Goal: Task Accomplishment & Management: Use online tool/utility

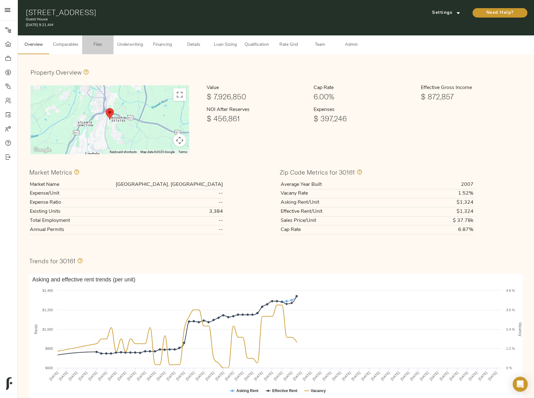
click at [96, 43] on span "Files" at bounding box center [98, 45] width 24 height 8
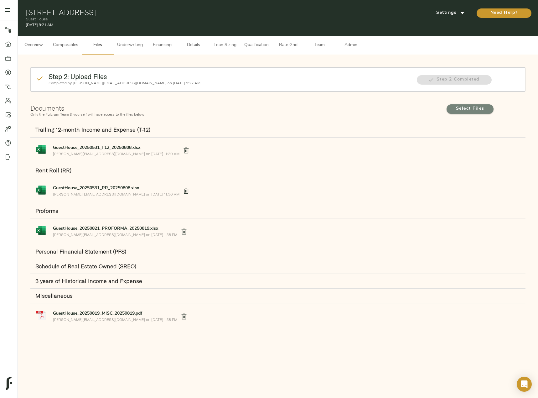
click at [466, 107] on span "Select Files" at bounding box center [470, 109] width 34 height 8
click at [0, 0] on input "Select Files" at bounding box center [0, 0] width 0 height 0
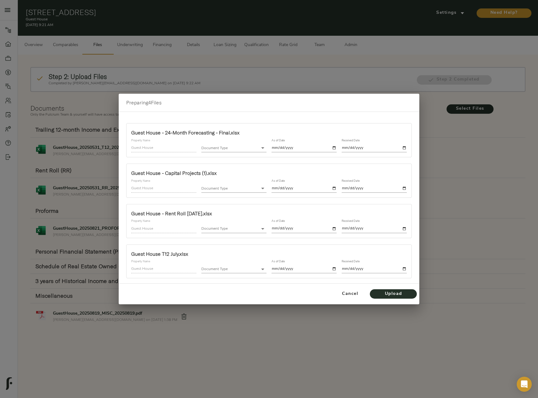
click at [246, 152] on body "Guest House - 48 Chateau Dr SE, Rome, GA 30161 Pipeline Dashboard Portfolio Quo…" at bounding box center [269, 206] width 538 height 412
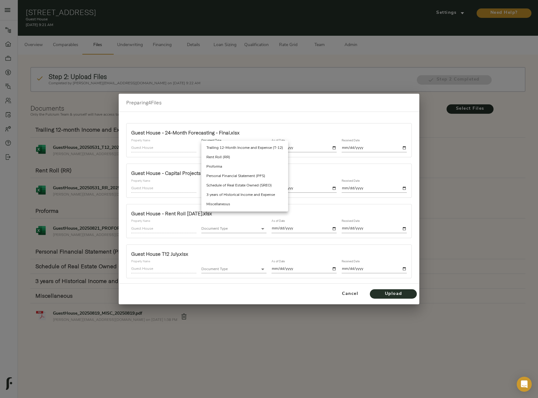
click at [230, 204] on li "Miscellaneous" at bounding box center [244, 204] width 87 height 9
type input "miscellaneous"
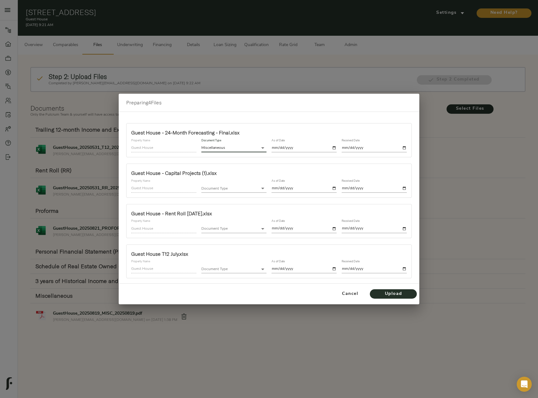
click at [336, 148] on input "date" at bounding box center [304, 148] width 65 height 8
type input "2025-10-01"
click at [403, 149] on input "date" at bounding box center [374, 148] width 65 height 8
type input "2025-10-01"
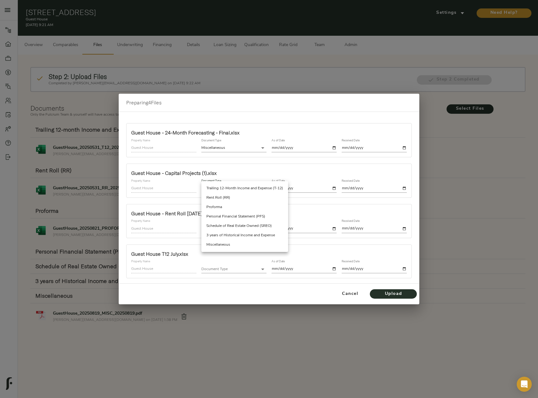
click at [225, 190] on body "Guest House - 48 Chateau Dr SE, Rome, GA 30161 Pipeline Dashboard Portfolio Quo…" at bounding box center [269, 206] width 538 height 412
click at [226, 245] on li "Miscellaneous" at bounding box center [244, 244] width 87 height 9
type input "miscellaneous"
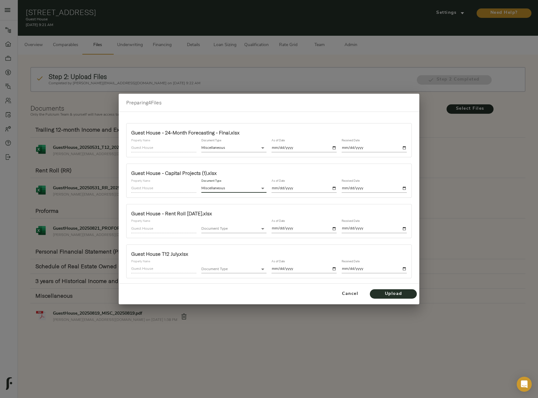
click at [334, 187] on input "date" at bounding box center [304, 188] width 65 height 8
type input "2025-10-01"
click at [404, 186] on input "date" at bounding box center [374, 188] width 65 height 8
type input "2025-10-01"
click at [244, 228] on body "Guest House - 48 Chateau Dr SE, Rome, GA 30161 Pipeline Dashboard Portfolio Quo…" at bounding box center [269, 206] width 538 height 412
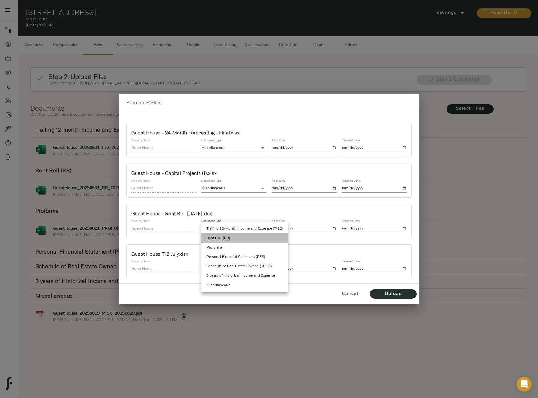
click at [241, 237] on li "Rent Roll (RR)" at bounding box center [244, 237] width 87 height 9
type input "rent_roll"
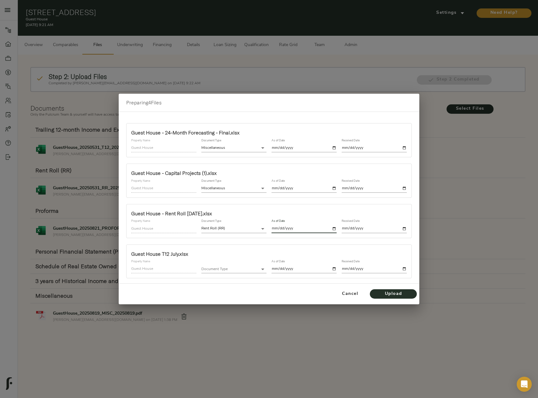
click at [333, 228] on input "date" at bounding box center [304, 228] width 65 height 8
type input "2025-10-01"
click at [405, 230] on input "date" at bounding box center [374, 228] width 65 height 8
type input "2025-10-01"
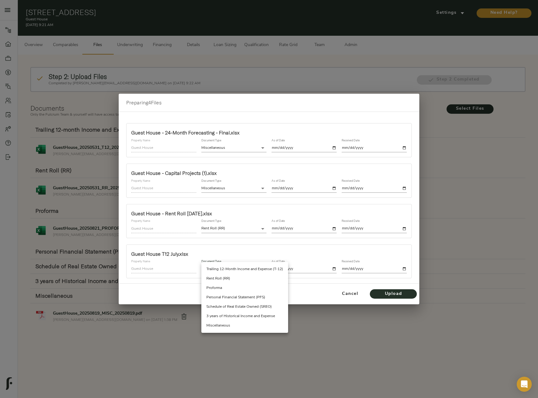
click at [241, 270] on body "Guest House - 48 Chateau Dr SE, Rome, GA 30161 Pipeline Dashboard Portfolio Quo…" at bounding box center [269, 206] width 538 height 412
click at [243, 270] on li "Trailing 12-Month Income and Expense (T-12)" at bounding box center [244, 268] width 87 height 9
type input "trailing_twelve"
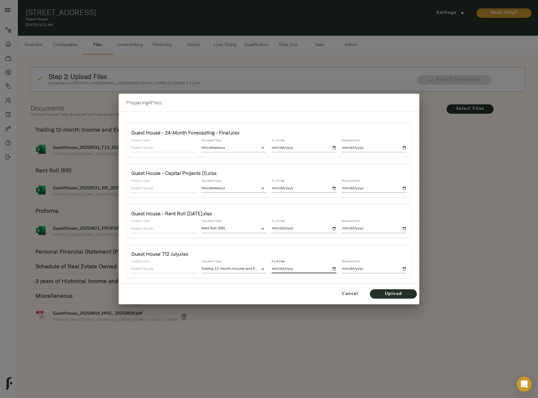
click at [335, 267] on input "date" at bounding box center [304, 269] width 65 height 8
click at [336, 270] on input "2025-08-31" at bounding box center [304, 269] width 65 height 8
type input "2025-07-31"
click at [406, 268] on input "date" at bounding box center [374, 269] width 65 height 8
type input "2025-10-01"
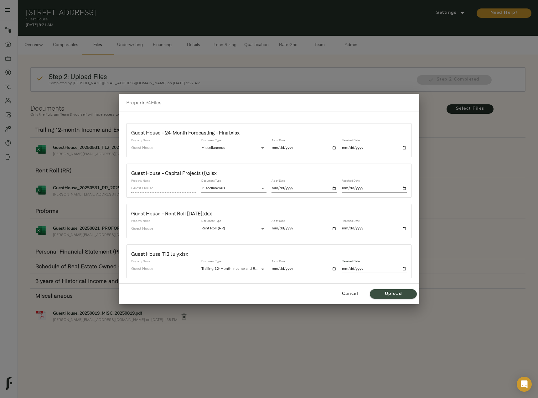
click at [394, 294] on span "Upload" at bounding box center [393, 294] width 34 height 8
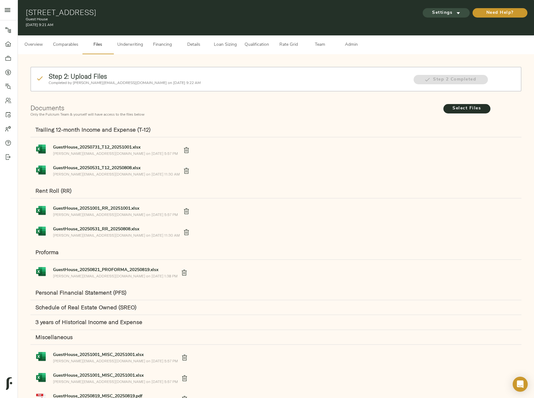
click at [447, 13] on span "Settings" at bounding box center [446, 13] width 34 height 8
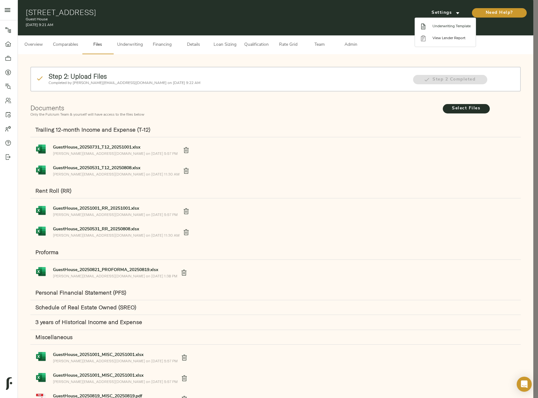
click at [456, 29] on li "Underwriting Template" at bounding box center [445, 26] width 61 height 12
click at [136, 44] on div at bounding box center [269, 199] width 538 height 398
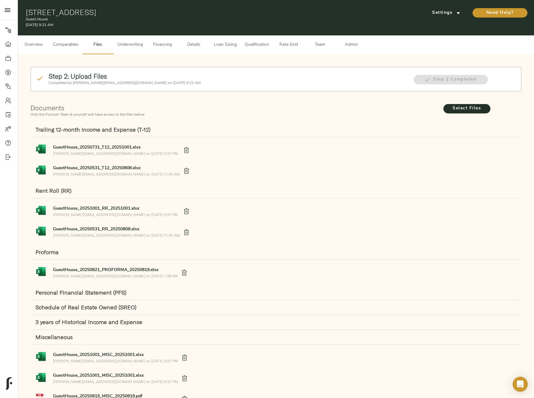
click at [133, 44] on span "Underwriting" at bounding box center [130, 45] width 26 height 8
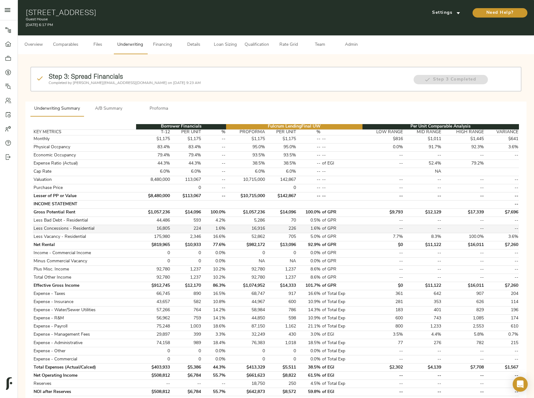
scroll to position [187, 0]
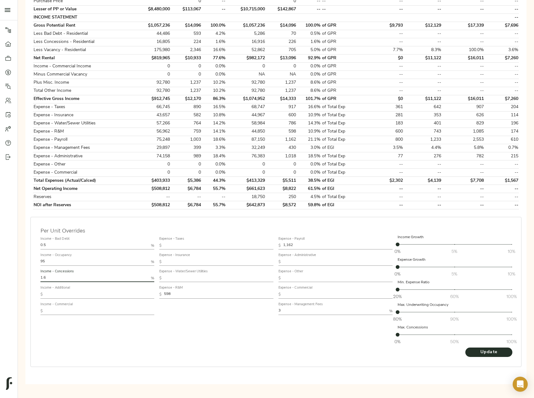
drag, startPoint x: 50, startPoint y: 278, endPoint x: 18, endPoint y: 276, distance: 32.0
click at [18, 276] on div "Step 3: Spread Financials Completed by [PERSON_NAME][EMAIL_ADDRESS][DOMAIN_NAME…" at bounding box center [276, 129] width 516 height 524
type input "0.5"
click at [465, 347] on button "Update" at bounding box center [488, 351] width 47 height 9
drag, startPoint x: 165, startPoint y: 292, endPoint x: 117, endPoint y: 292, distance: 48.2
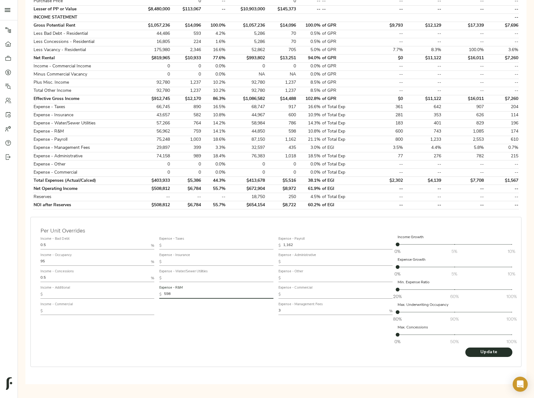
click at [118, 292] on div "Income - Bad Debt 0.5 % Income - Occupancy 95 % Income - Concessions 0.5 % Inco…" at bounding box center [276, 291] width 476 height 118
click at [465, 347] on button "Update" at bounding box center [488, 351] width 47 height 9
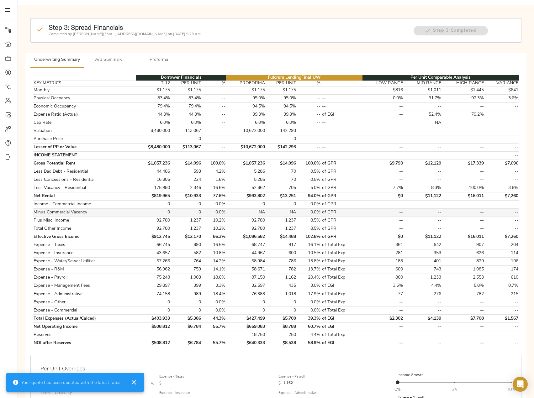
scroll to position [125, 0]
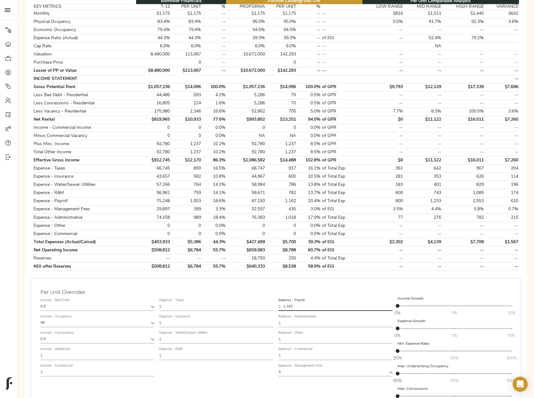
drag, startPoint x: 296, startPoint y: 305, endPoint x: 237, endPoint y: 305, distance: 59.2
click at [237, 305] on div "Income - Bad Debt 0.5 % Income - Occupancy 95 % Income - Concessions 0.5 % Inco…" at bounding box center [276, 352] width 476 height 118
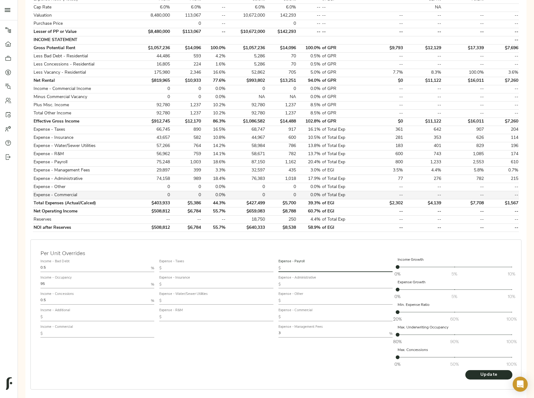
scroll to position [187, 0]
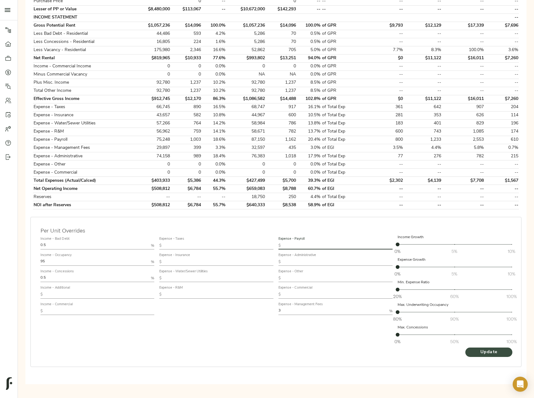
click at [477, 355] on span "Update" at bounding box center [488, 352] width 34 height 8
click at [495, 354] on span "Update" at bounding box center [488, 352] width 34 height 8
click at [186, 335] on div "Expense - Taxes $ Expense - Insurance $ Expense - Water/Sewer Utilities $ Expen…" at bounding box center [216, 291] width 119 height 118
click at [477, 349] on span "Update" at bounding box center [488, 352] width 34 height 8
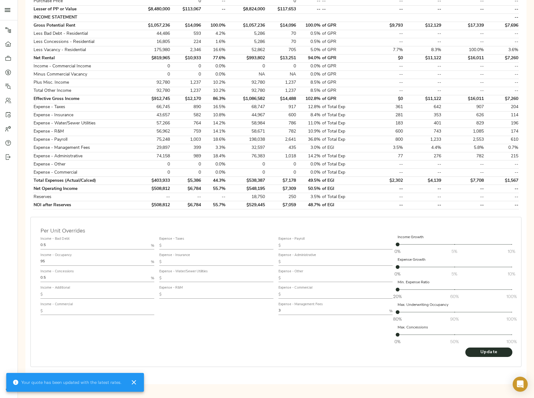
click at [315, 248] on input "text" at bounding box center [337, 246] width 109 height 8
paste input "1,033"
type input "1,033"
click at [482, 354] on span "Update" at bounding box center [488, 352] width 34 height 8
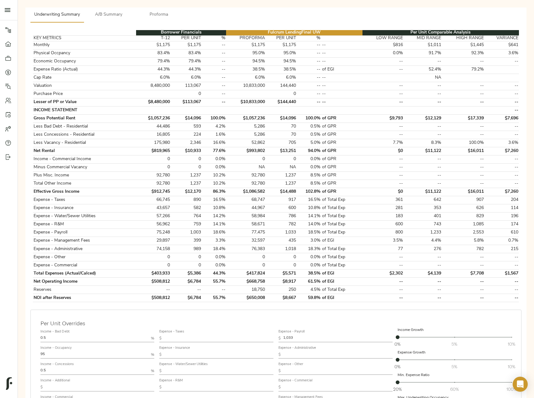
scroll to position [0, 0]
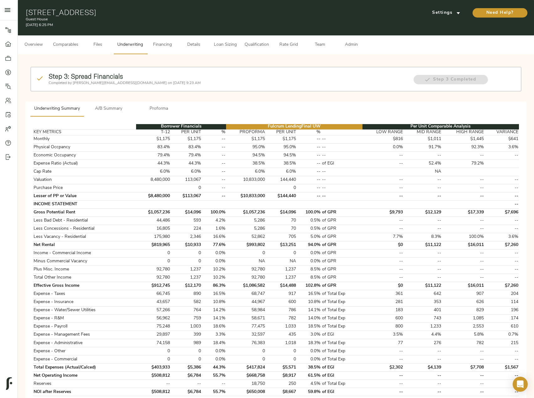
click at [232, 40] on button "Loan Sizing" at bounding box center [224, 44] width 31 height 19
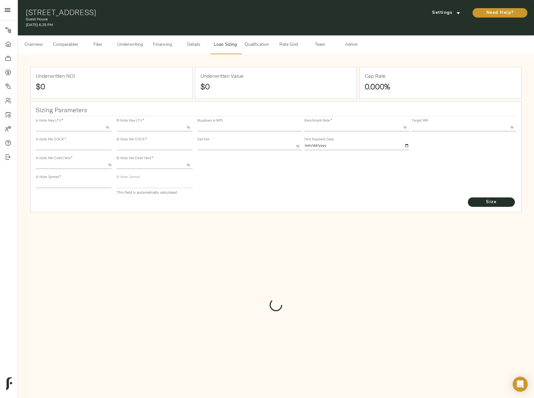
type input "55.000"
type input "1.4"
type input "10.00"
type input "235"
type input "80.000"
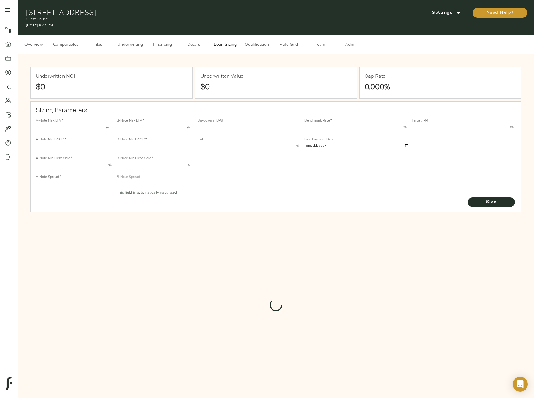
type input "1.4"
type input "2.00"
type input "918"
type input "0"
type input "3.66"
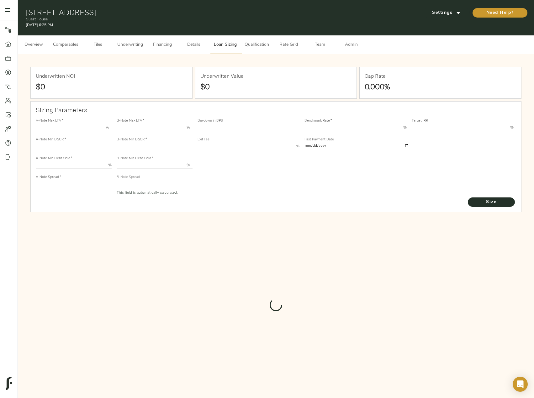
type input "14.00"
type input "1.00"
type input "[DATE]"
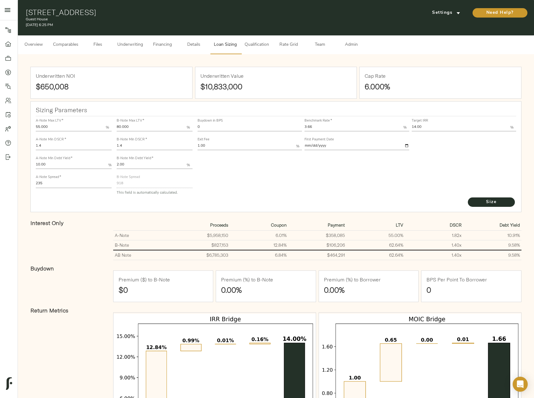
click at [329, 125] on input "3.66" at bounding box center [353, 128] width 98 height 8
type input "3.67"
click at [494, 206] on button "Size" at bounding box center [490, 201] width 47 height 9
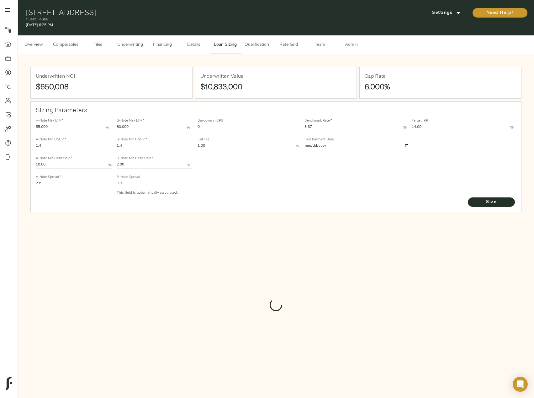
type input "917"
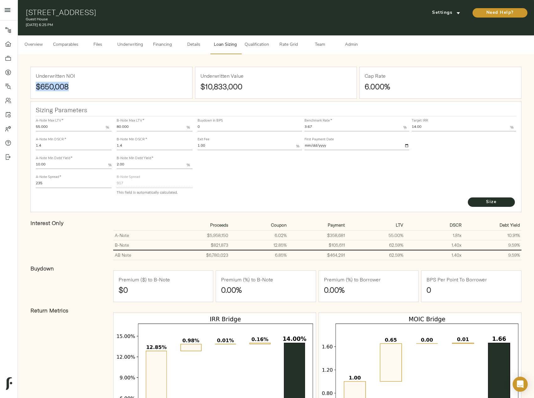
drag, startPoint x: 77, startPoint y: 88, endPoint x: 36, endPoint y: 88, distance: 40.4
click at [36, 88] on h1 "$650,008" at bounding box center [111, 86] width 151 height 9
copy strong "$650,008"
click at [82, 239] on div "Interest Only" at bounding box center [69, 239] width 83 height 45
click at [67, 45] on span "Comparables" at bounding box center [65, 45] width 25 height 8
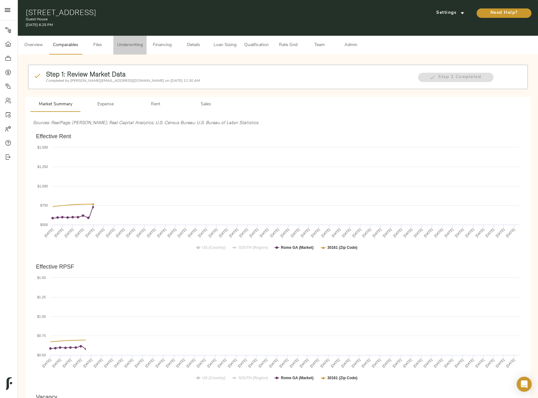
click at [137, 44] on span "Underwriting" at bounding box center [130, 45] width 26 height 8
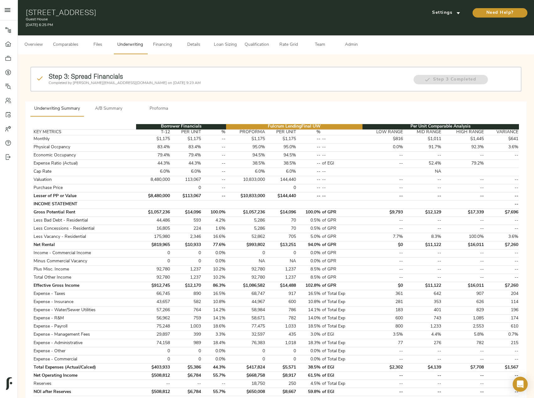
click at [113, 112] on span "A/B Summary" at bounding box center [108, 109] width 43 height 8
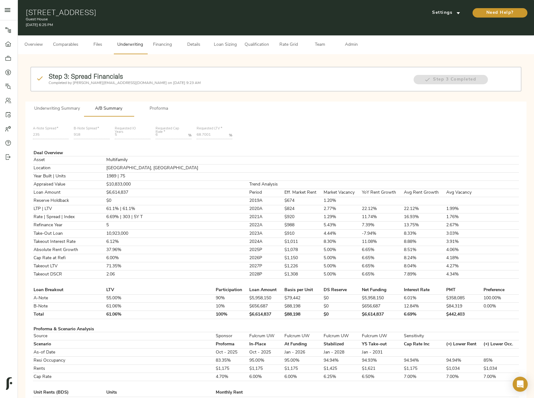
click at [230, 45] on span "Loan Sizing" at bounding box center [225, 45] width 24 height 8
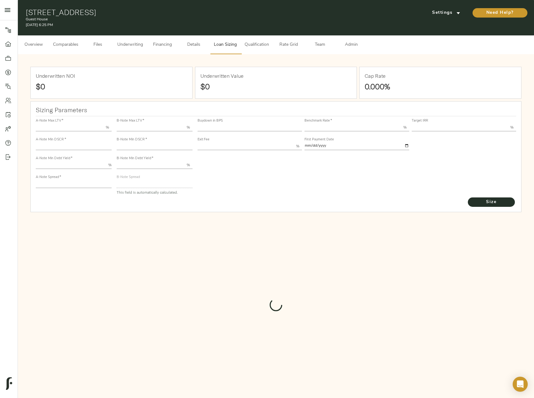
type input "55.000"
type input "1.4"
type input "10.00"
type input "235"
type input "80.000"
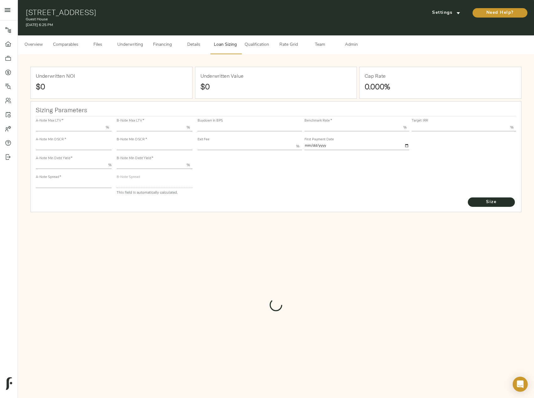
type input "1.4"
type input "2.00"
type input "917"
type input "0"
type input "3.67"
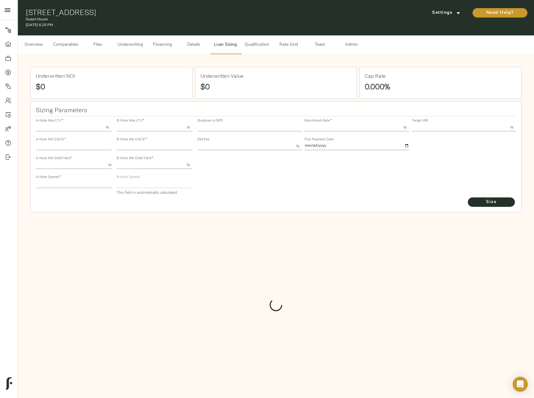
type input "14.00"
type input "1.00"
type input "[DATE]"
